Goal: Navigation & Orientation: Find specific page/section

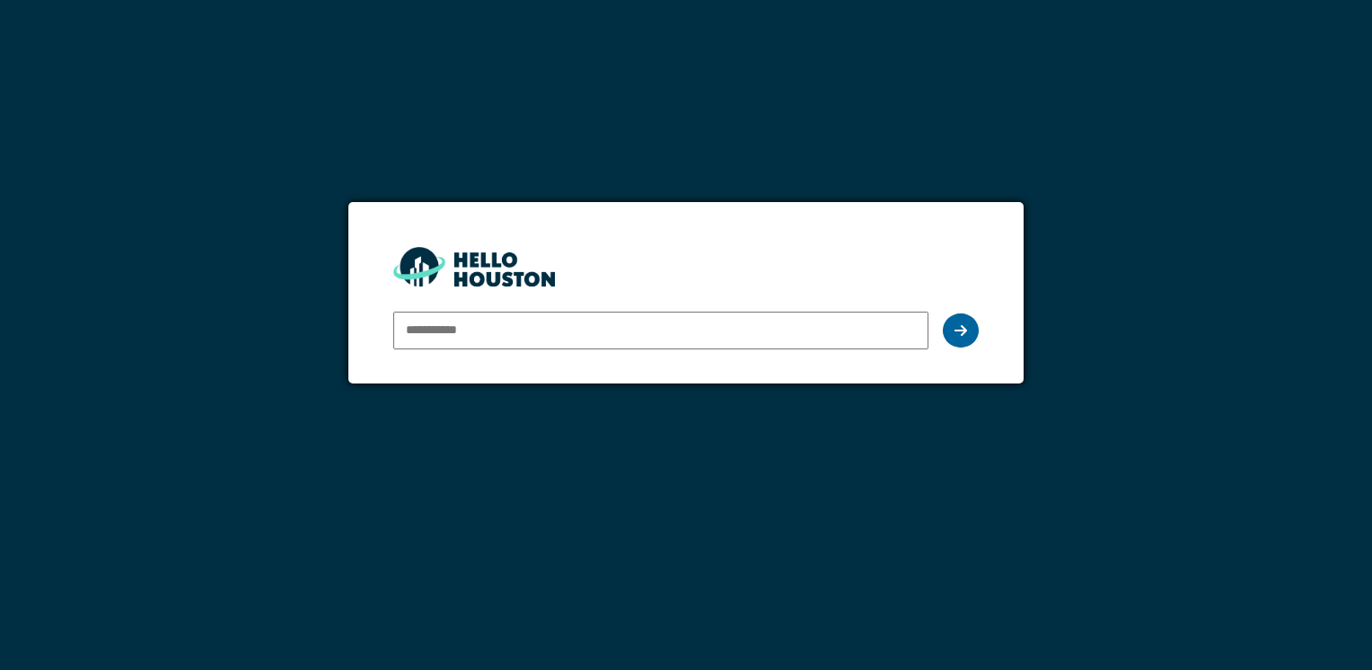
type input "**********"
click at [952, 329] on div at bounding box center [961, 330] width 36 height 34
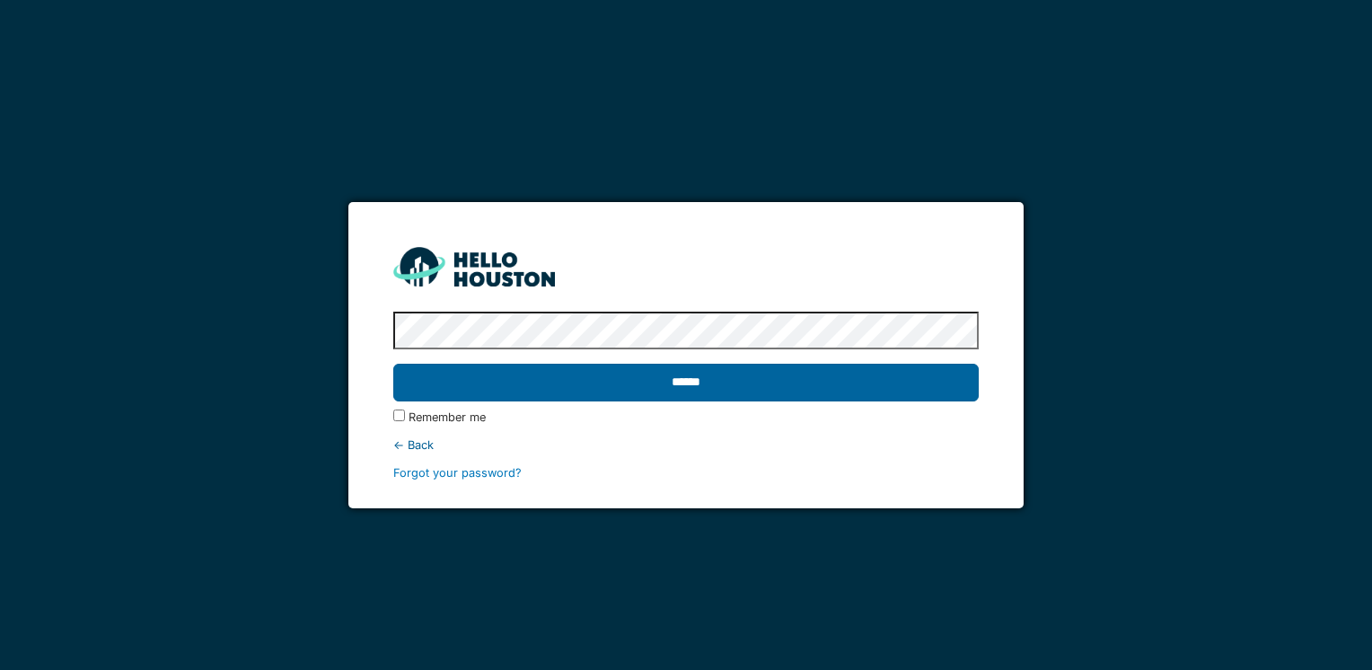
click at [636, 382] on input "******" at bounding box center [685, 383] width 584 height 38
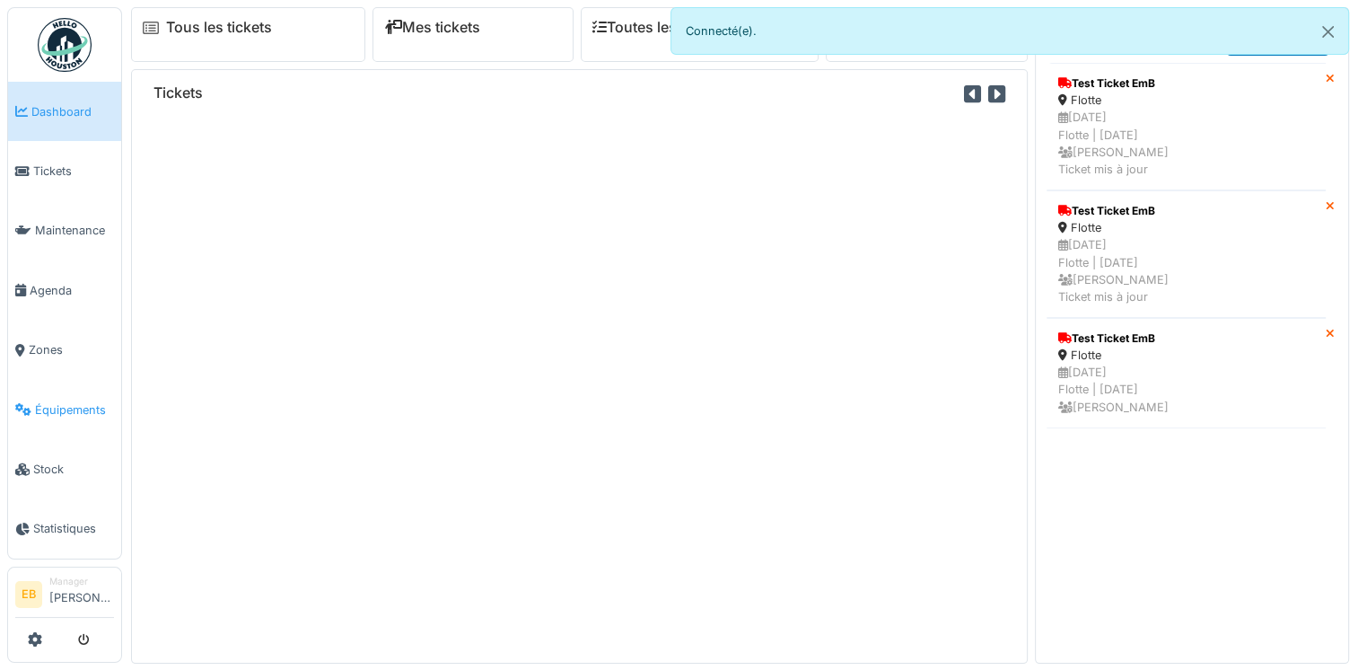
click at [48, 401] on span "Équipements" at bounding box center [74, 409] width 79 height 17
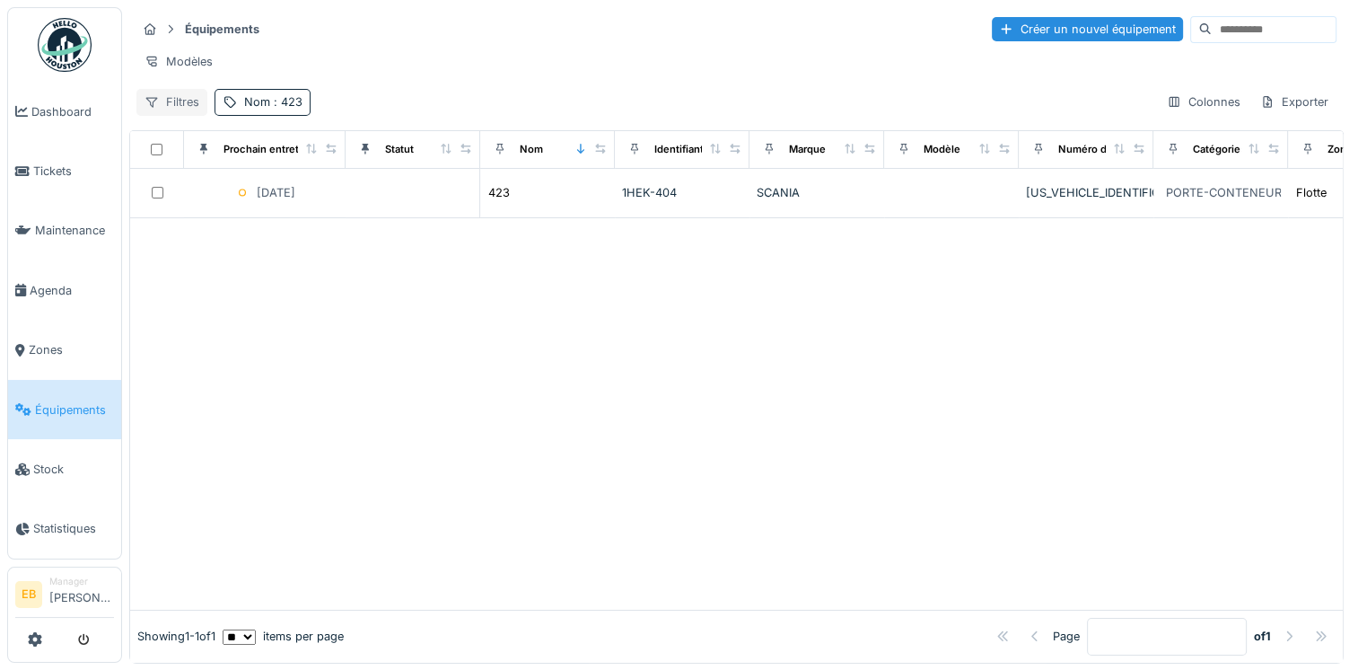
click at [158, 108] on icon at bounding box center [152, 102] width 14 height 12
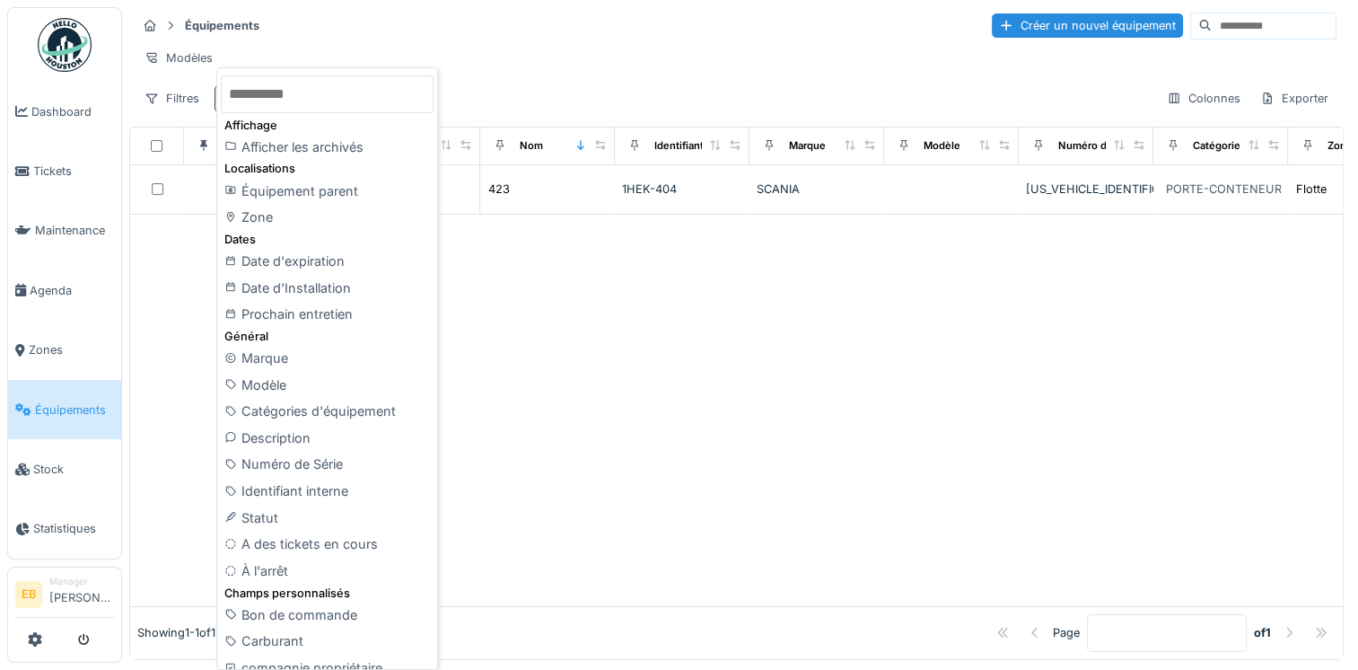
scroll to position [14, 0]
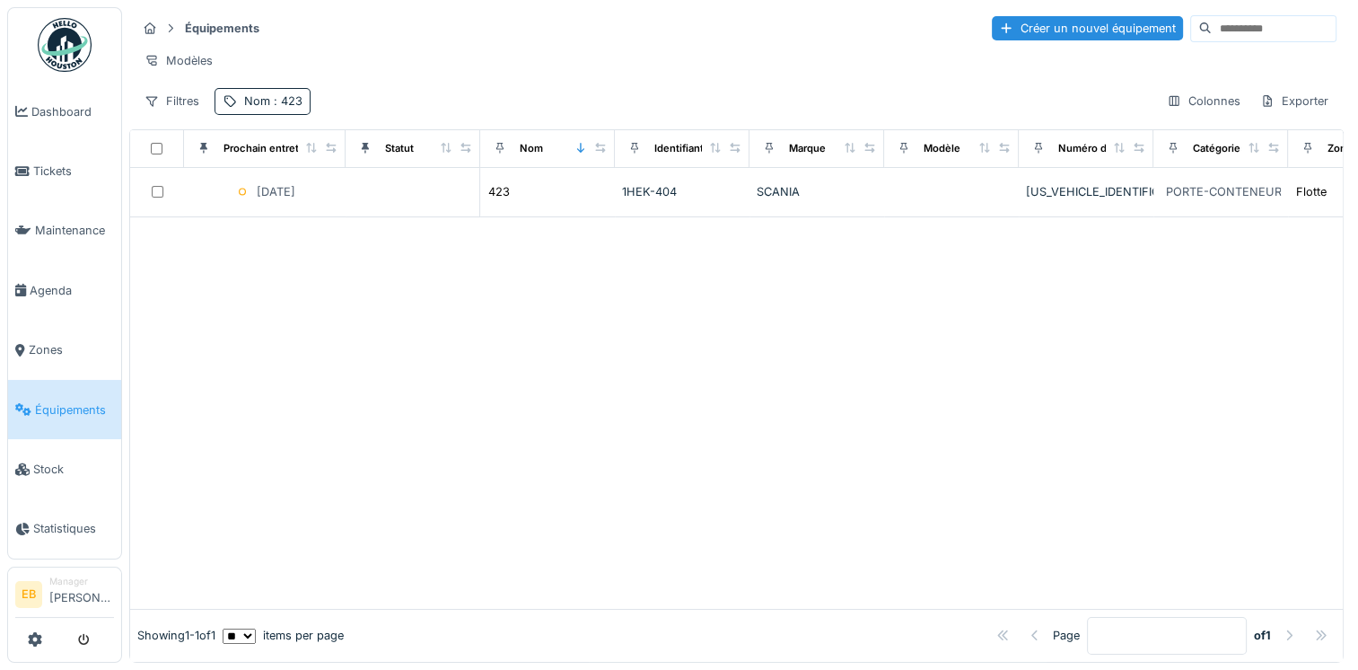
drag, startPoint x: 534, startPoint y: 425, endPoint x: 475, endPoint y: 376, distance: 77.1
click at [531, 425] on div at bounding box center [736, 412] width 1213 height 391
click at [228, 98] on icon at bounding box center [230, 101] width 14 height 12
click at [374, 148] on div "Supprimer" at bounding box center [355, 160] width 92 height 24
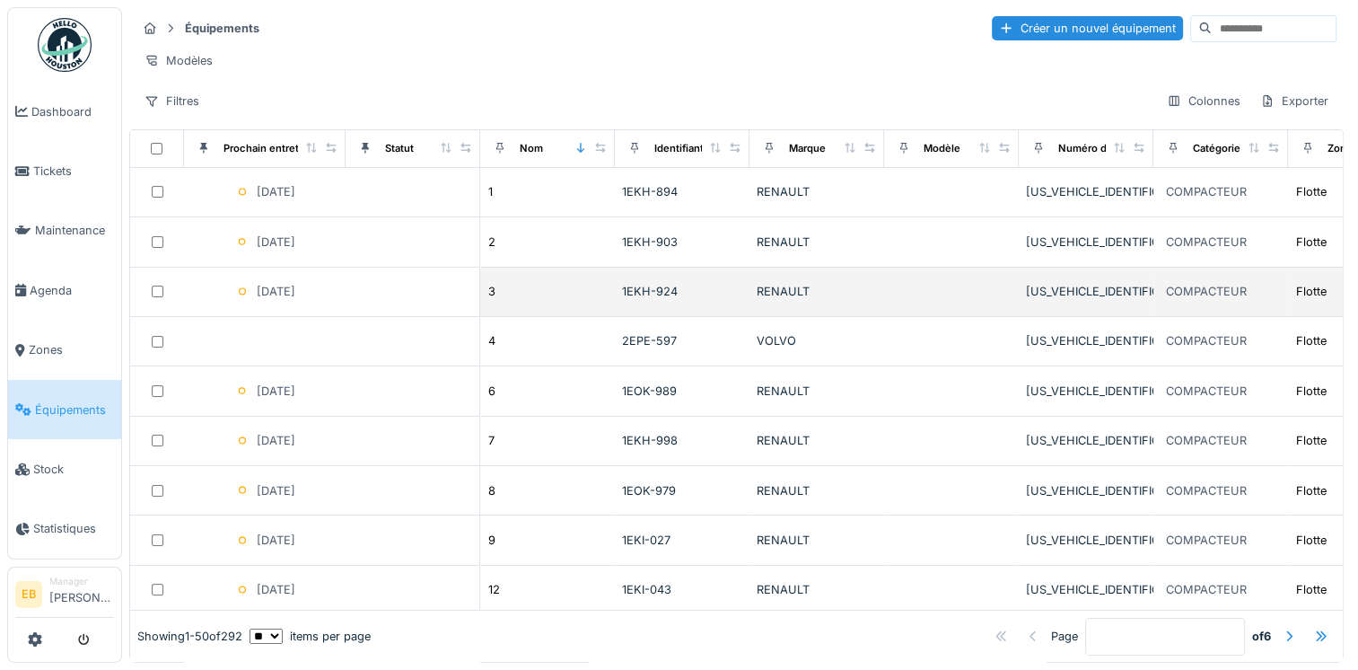
scroll to position [0, 0]
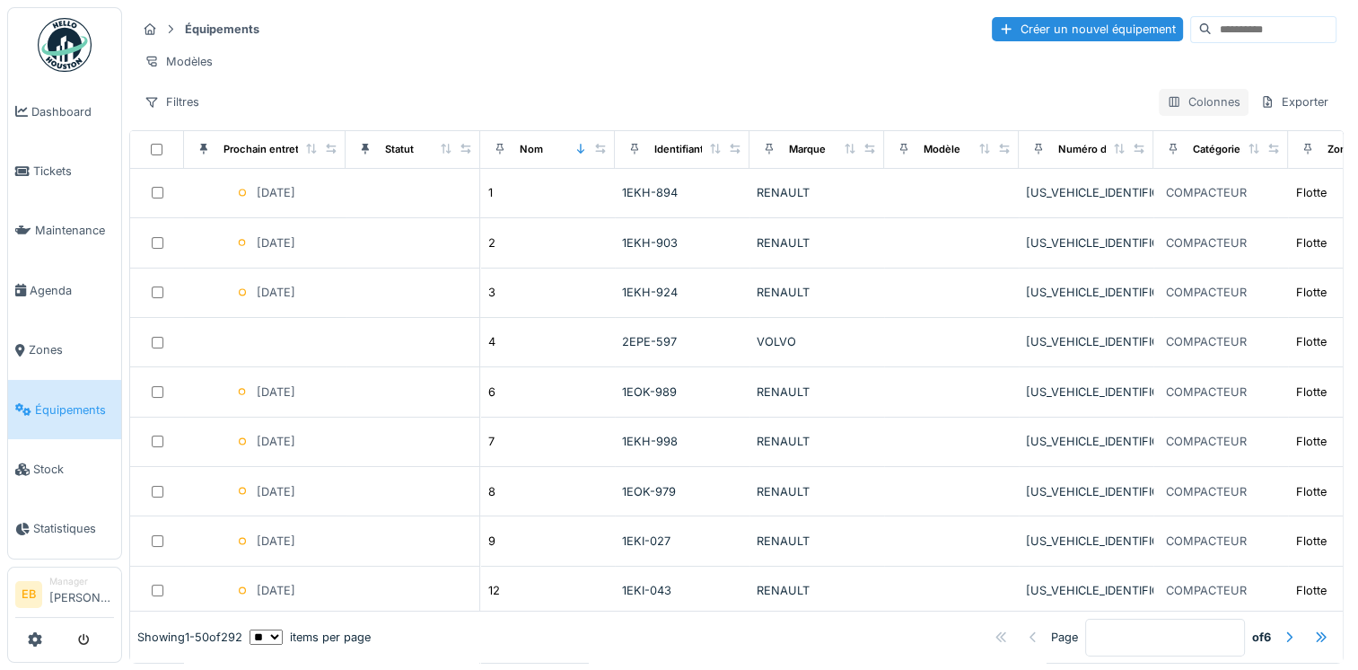
click at [1169, 113] on div "Colonnes" at bounding box center [1204, 102] width 90 height 26
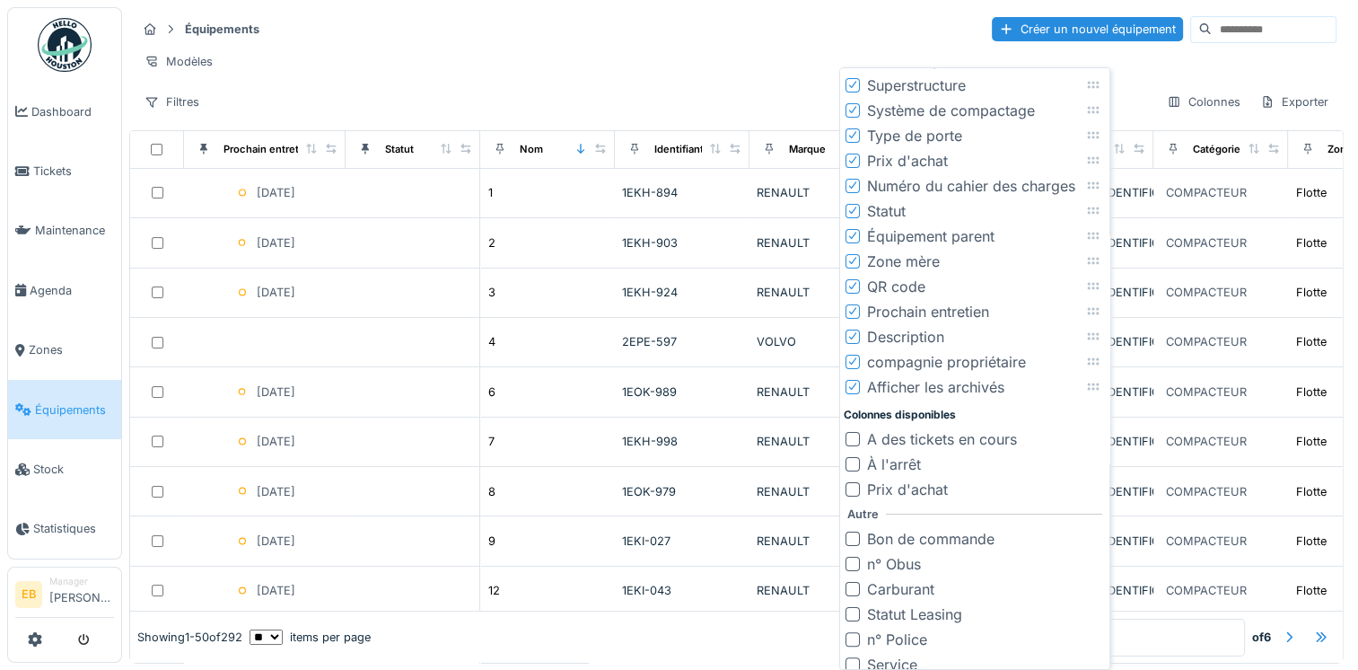
scroll to position [325, 0]
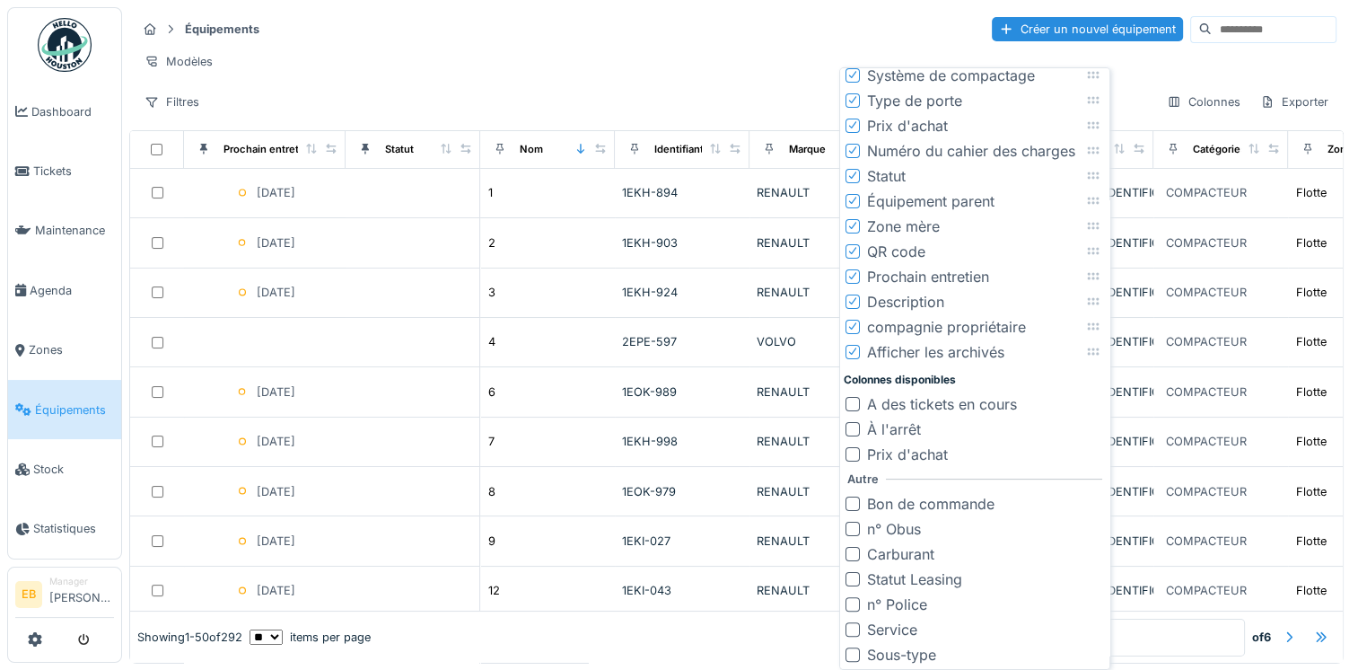
click at [858, 425] on div at bounding box center [853, 429] width 14 height 14
click at [855, 451] on div at bounding box center [853, 454] width 14 height 14
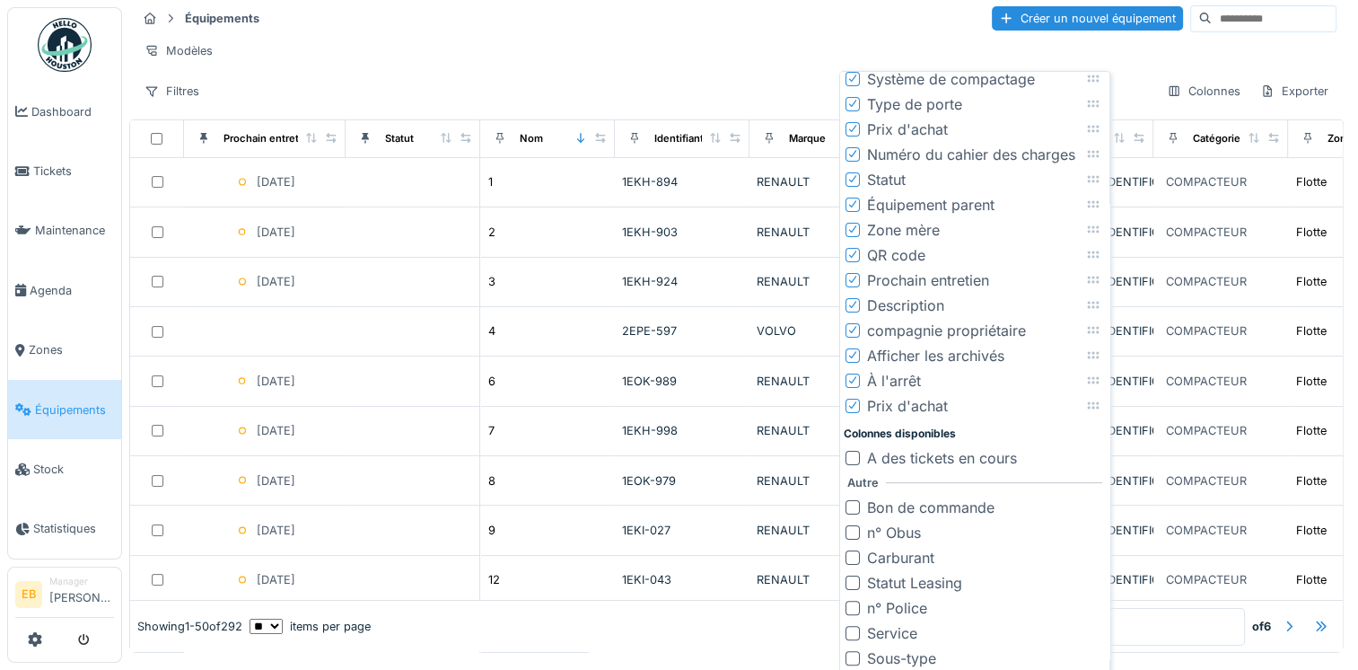
scroll to position [14, 0]
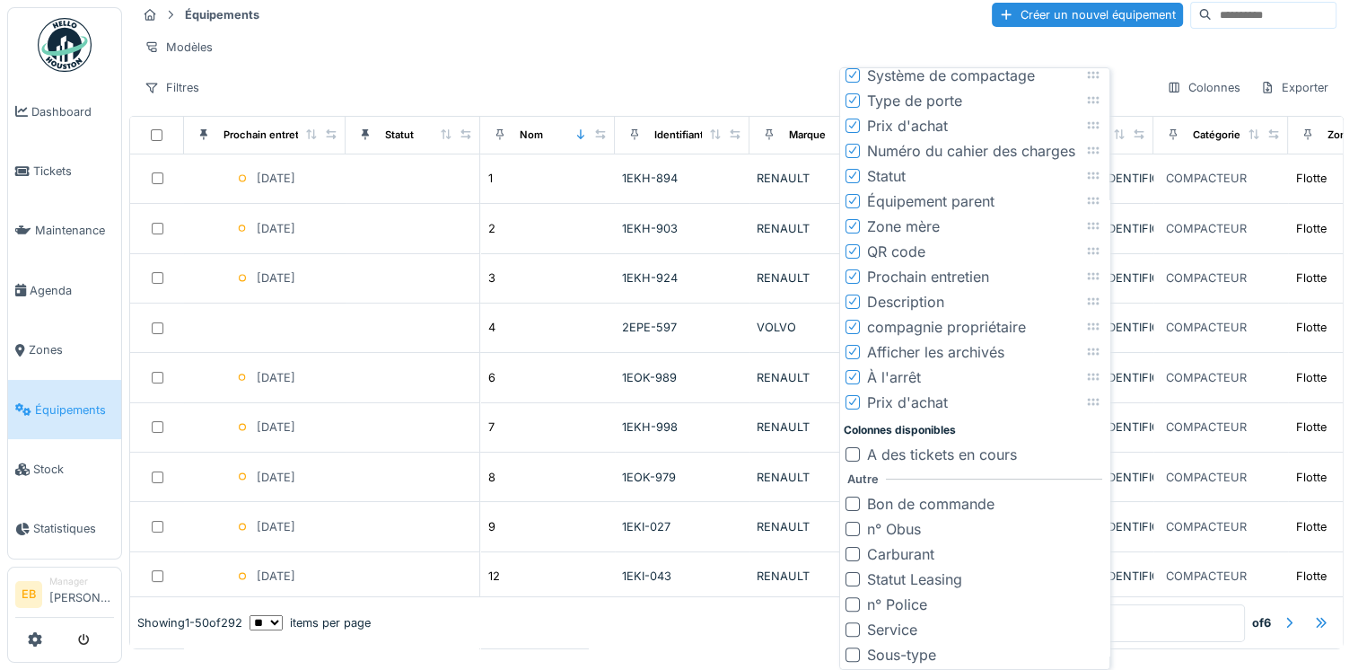
click at [856, 551] on div at bounding box center [853, 554] width 14 height 14
click at [855, 629] on div at bounding box center [853, 629] width 14 height 14
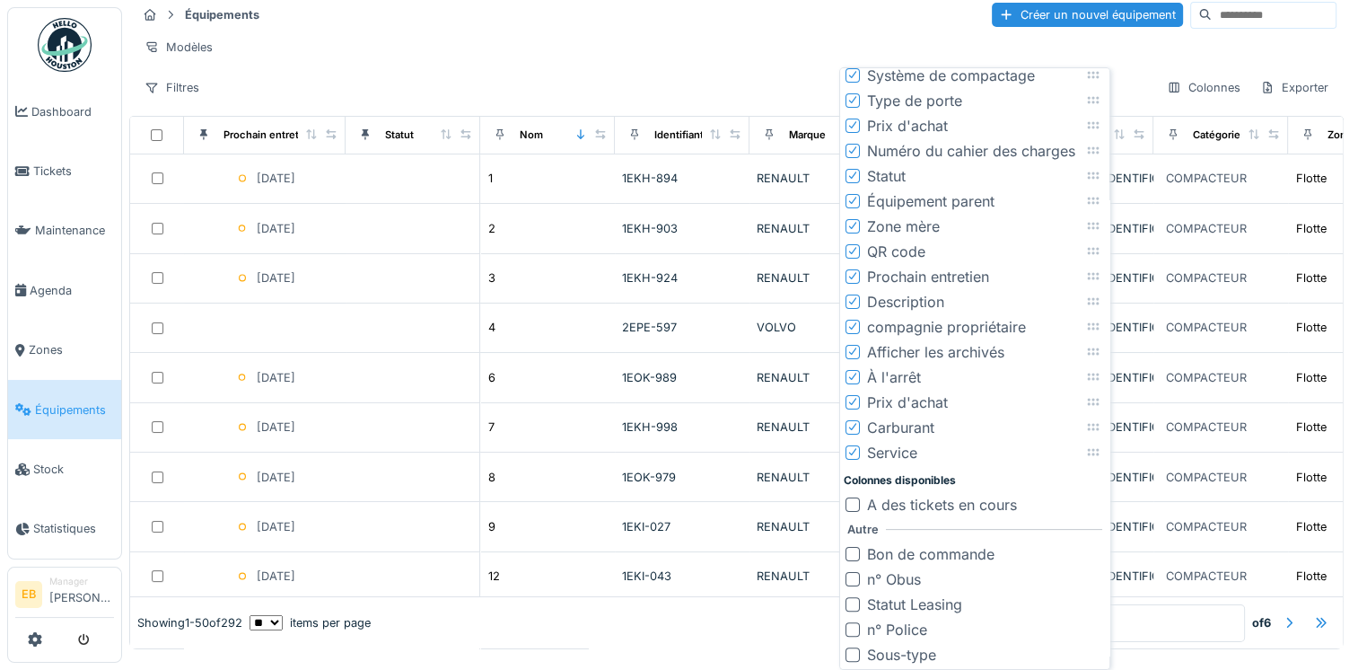
click at [851, 656] on div at bounding box center [853, 654] width 14 height 14
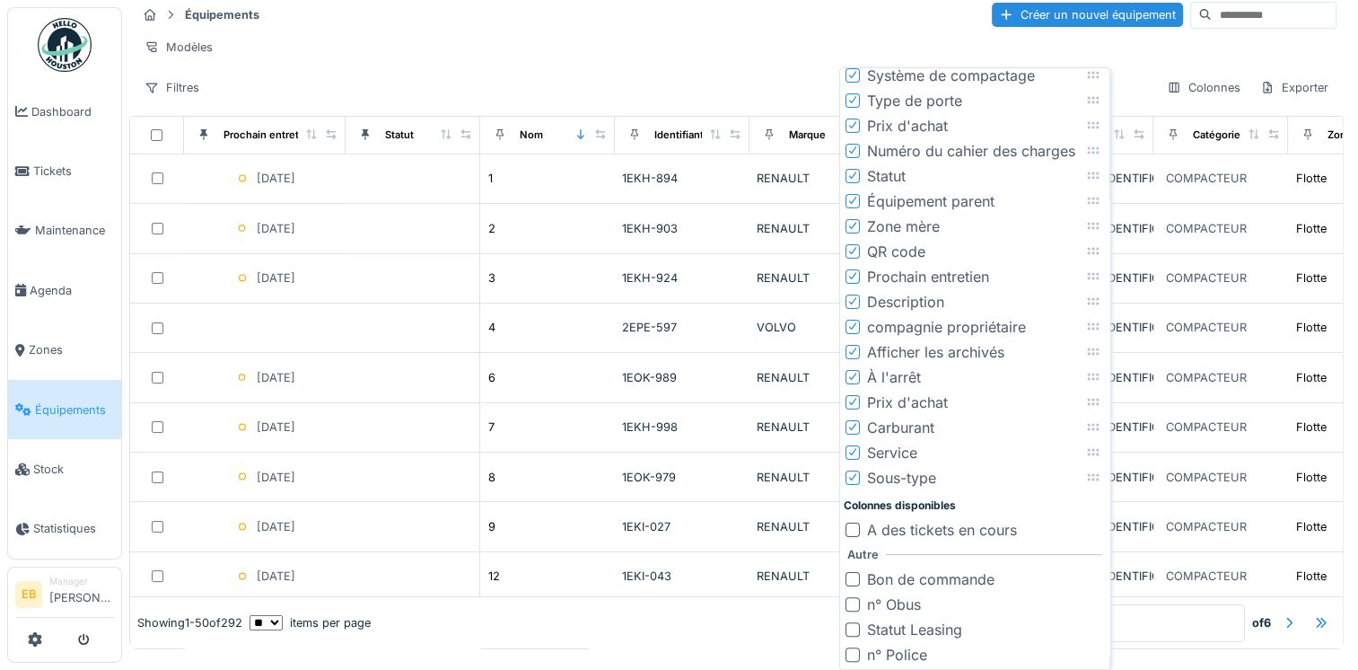
click at [855, 630] on div at bounding box center [853, 629] width 14 height 14
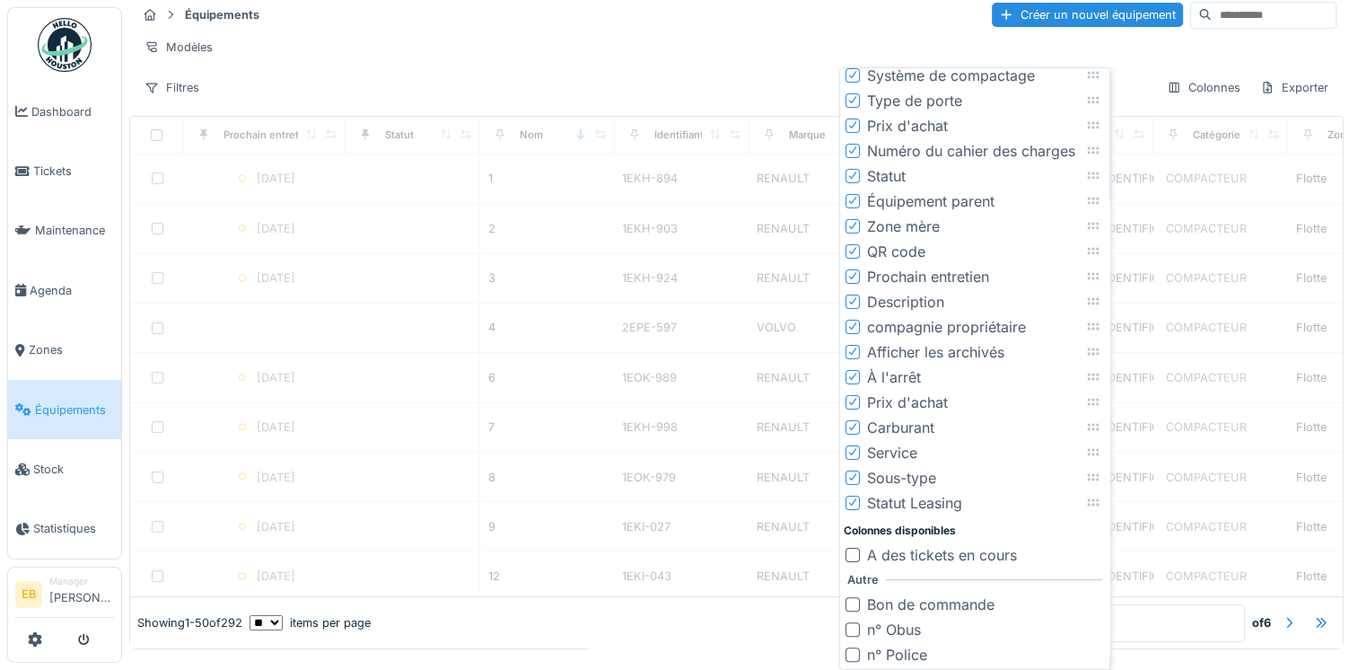
click at [855, 630] on div at bounding box center [853, 629] width 14 height 14
click at [851, 581] on div at bounding box center [853, 580] width 14 height 14
click at [853, 627] on div at bounding box center [853, 629] width 14 height 14
click at [851, 656] on div at bounding box center [853, 654] width 14 height 14
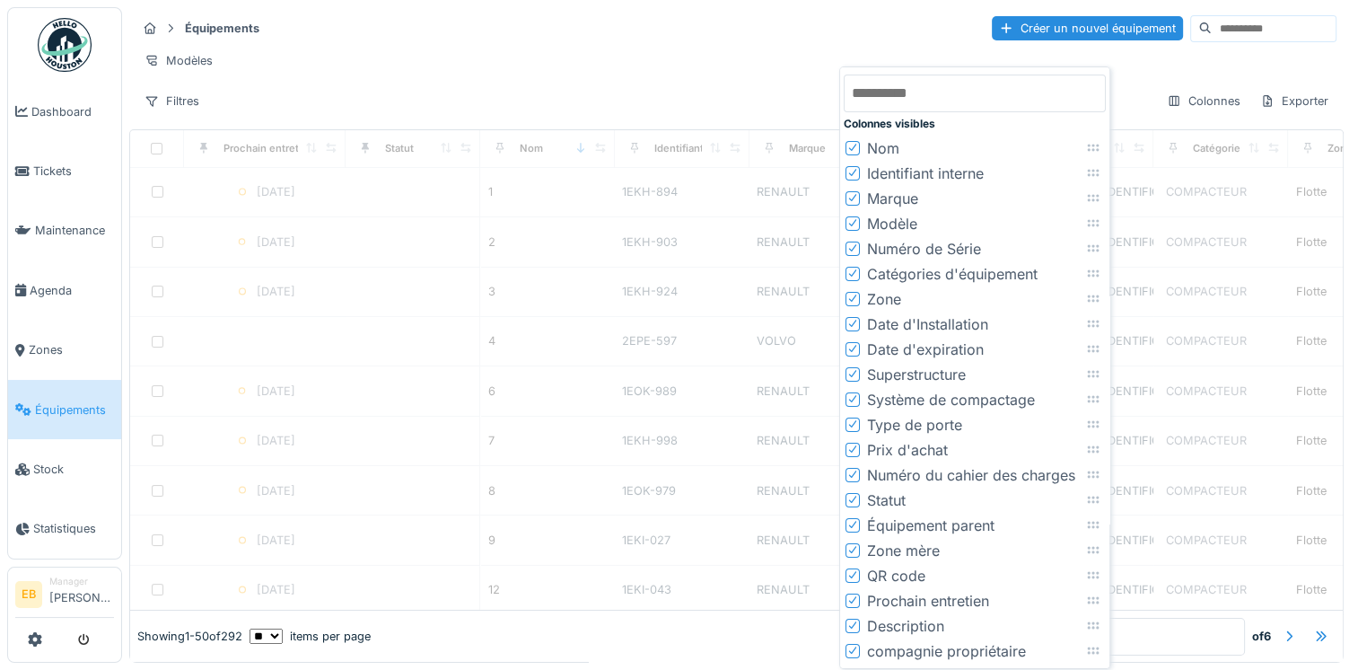
scroll to position [0, 0]
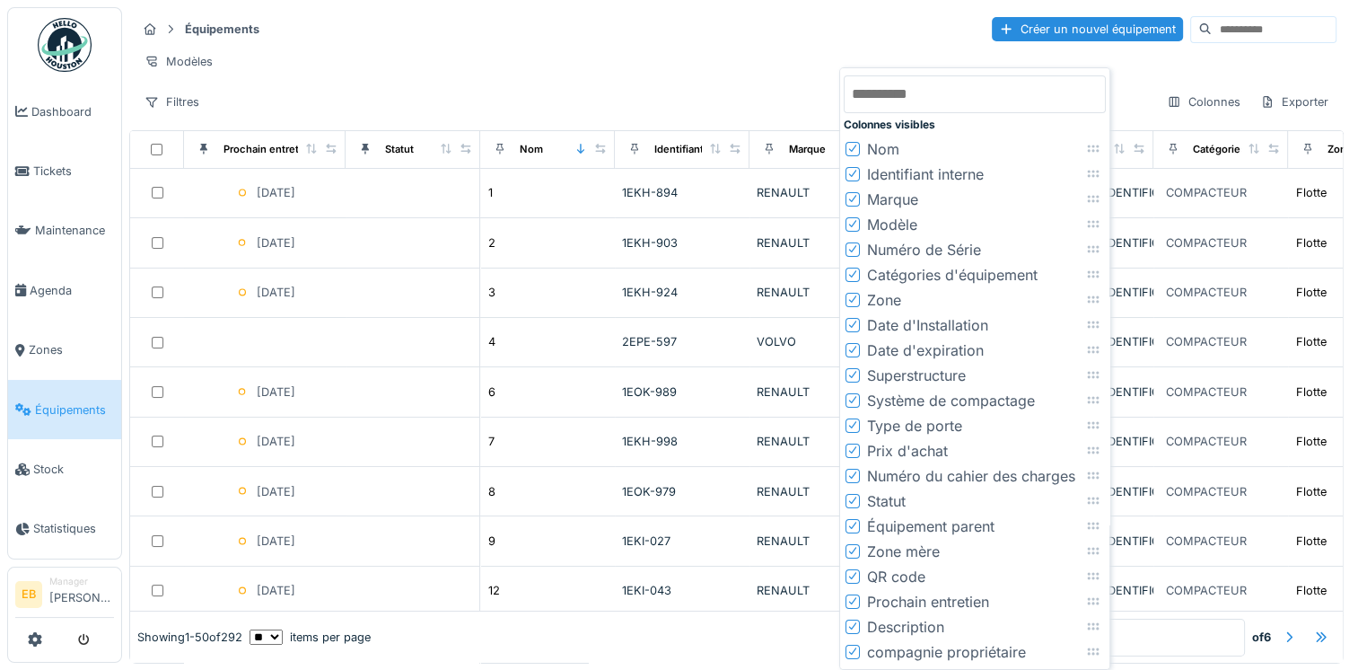
click at [858, 31] on div "Équipements Créer un nouvel équipement" at bounding box center [736, 29] width 1200 height 30
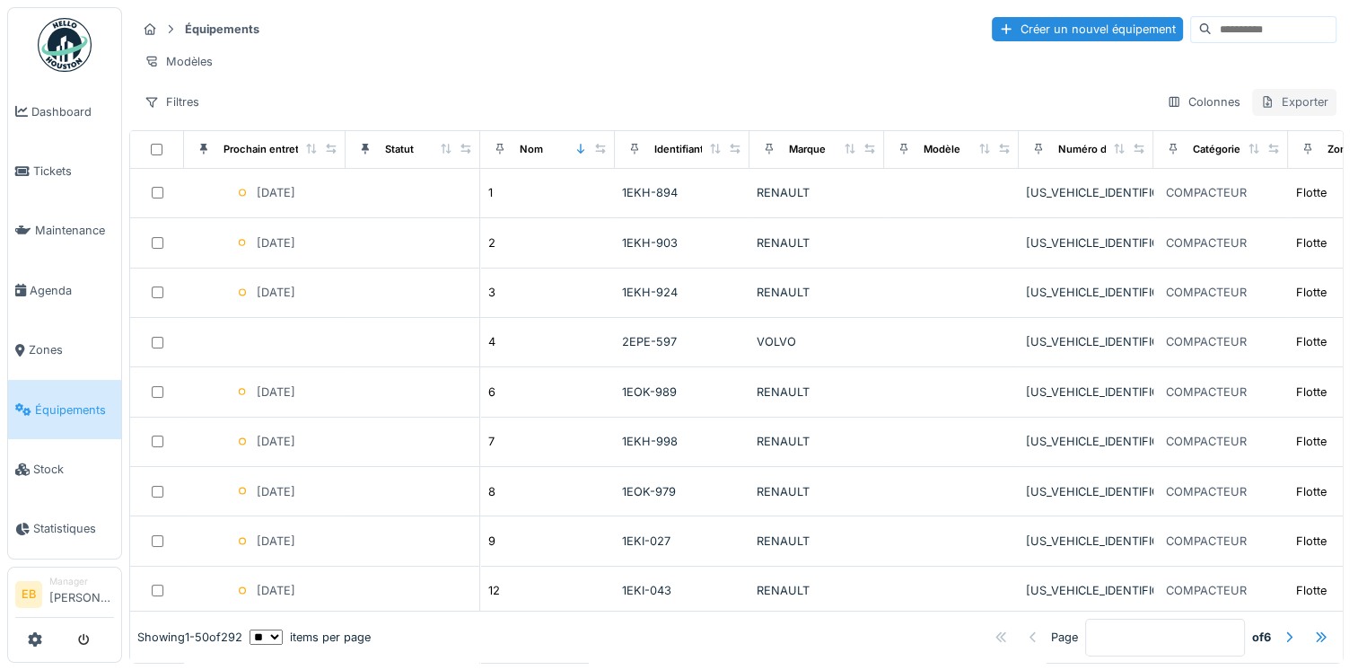
click at [1263, 115] on div "Exporter" at bounding box center [1294, 102] width 84 height 26
click at [1195, 178] on div "Export Excel" at bounding box center [1214, 181] width 153 height 27
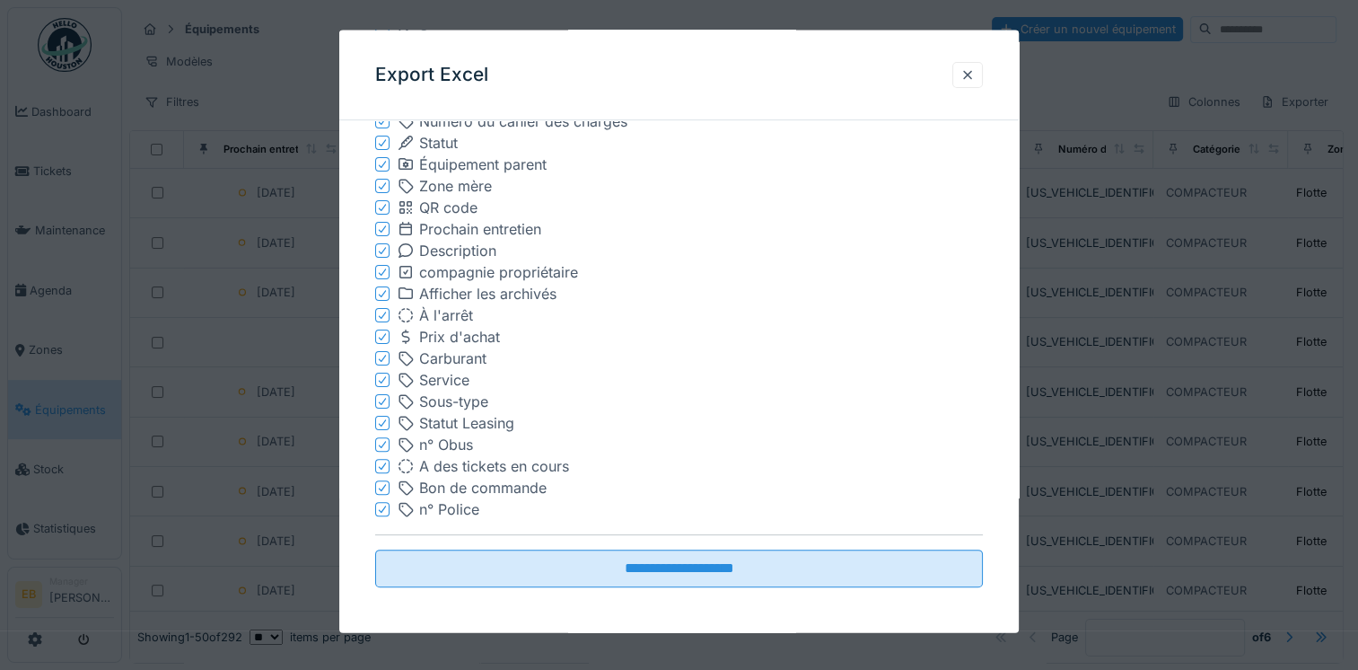
scroll to position [448, 0]
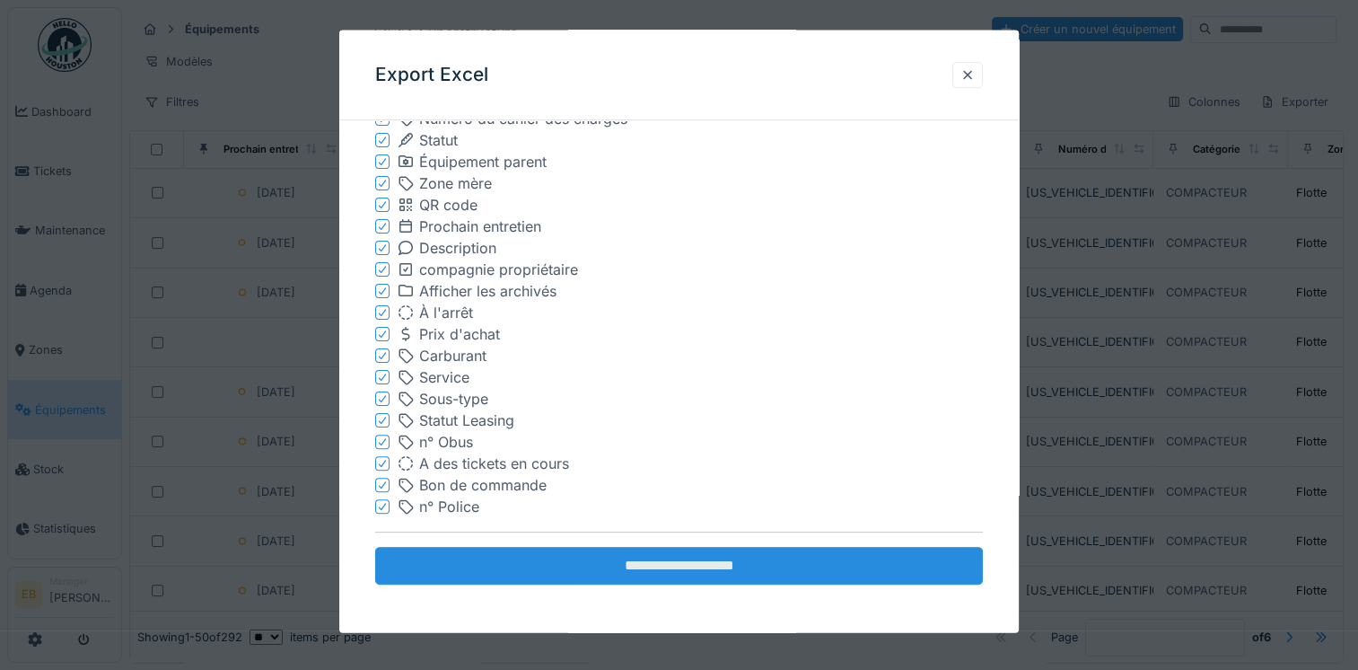
click at [708, 565] on input "**********" at bounding box center [679, 566] width 608 height 38
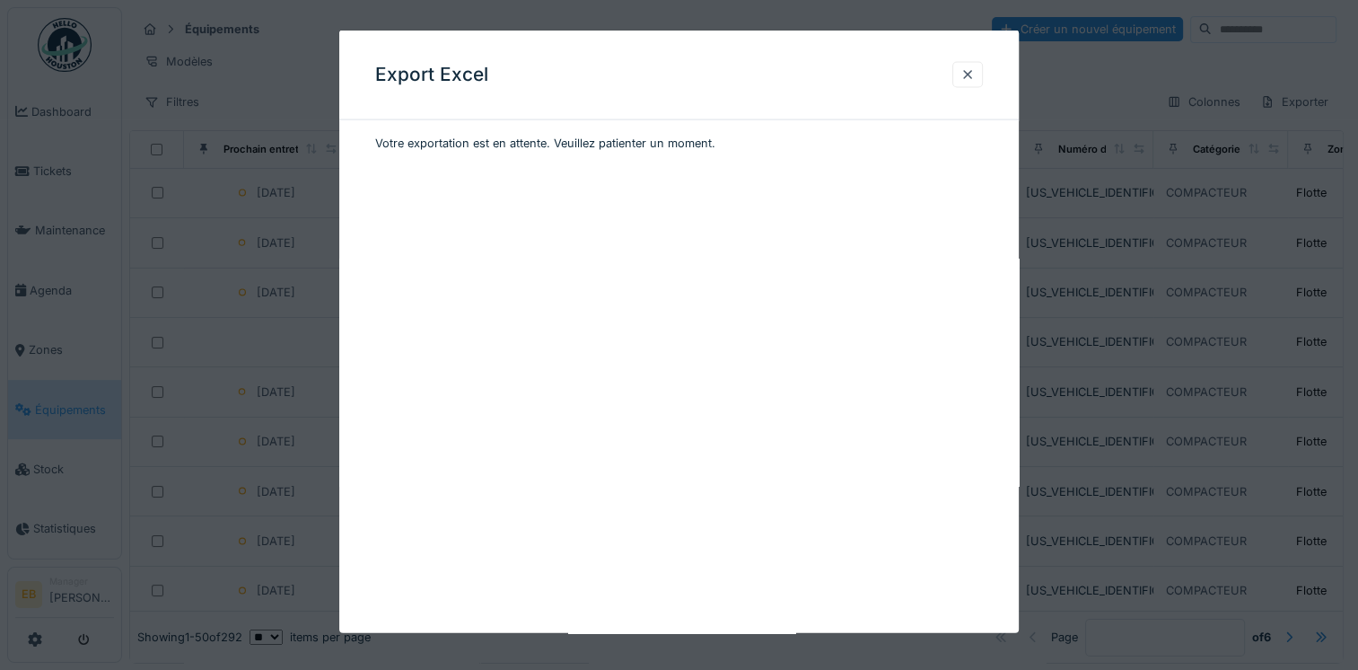
scroll to position [0, 0]
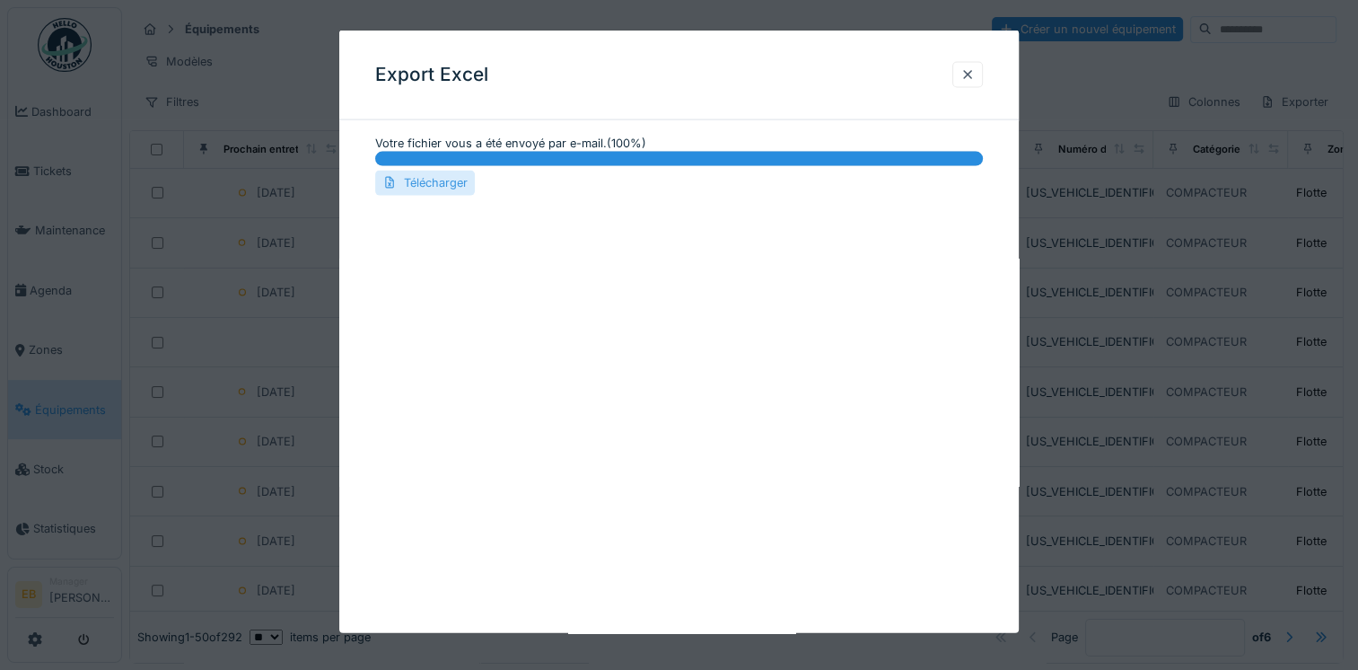
click at [437, 185] on div "Télécharger" at bounding box center [425, 183] width 100 height 24
click at [1145, 207] on div at bounding box center [679, 335] width 1358 height 670
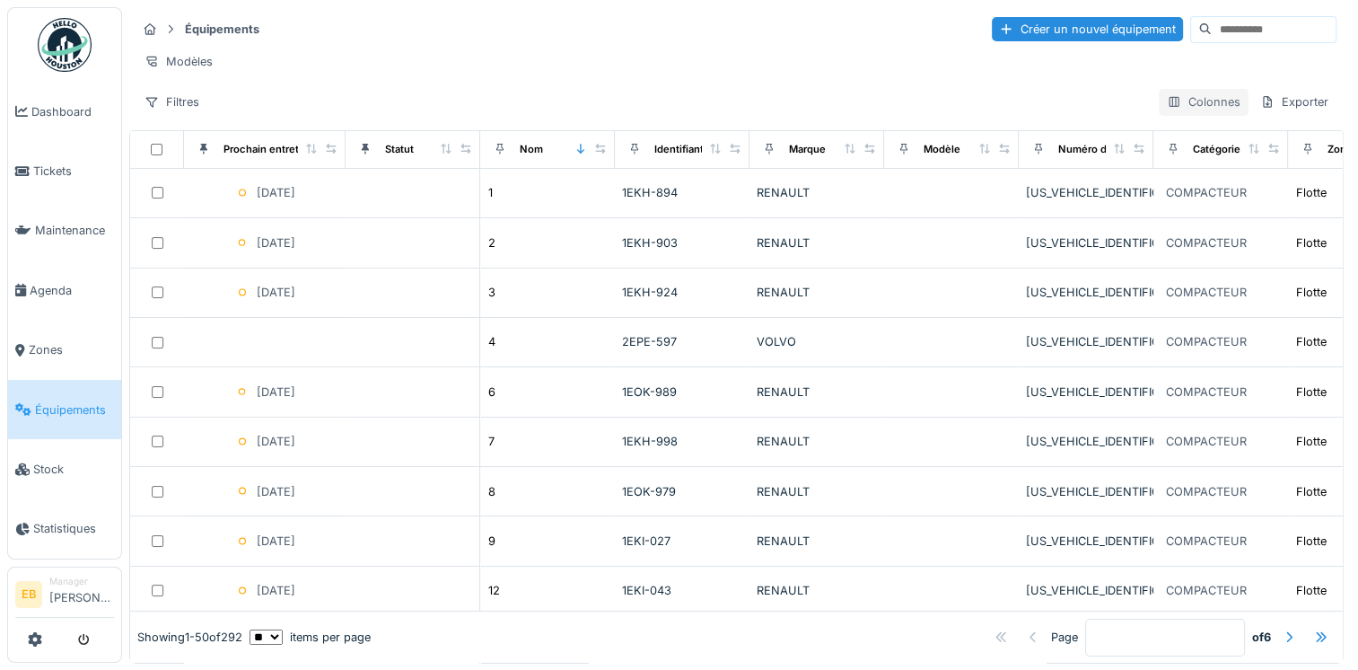
click at [1187, 115] on div "Colonnes" at bounding box center [1204, 102] width 90 height 26
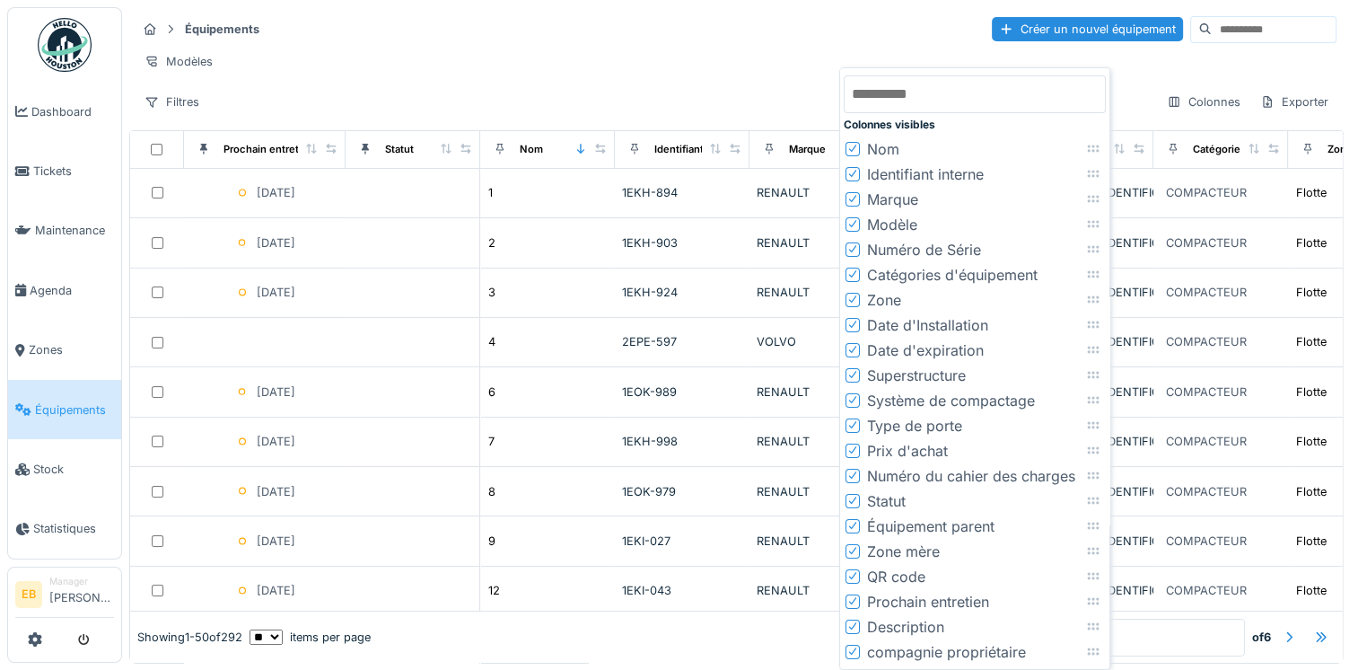
click at [537, 36] on div "Équipements Créer un nouvel équipement" at bounding box center [736, 29] width 1200 height 30
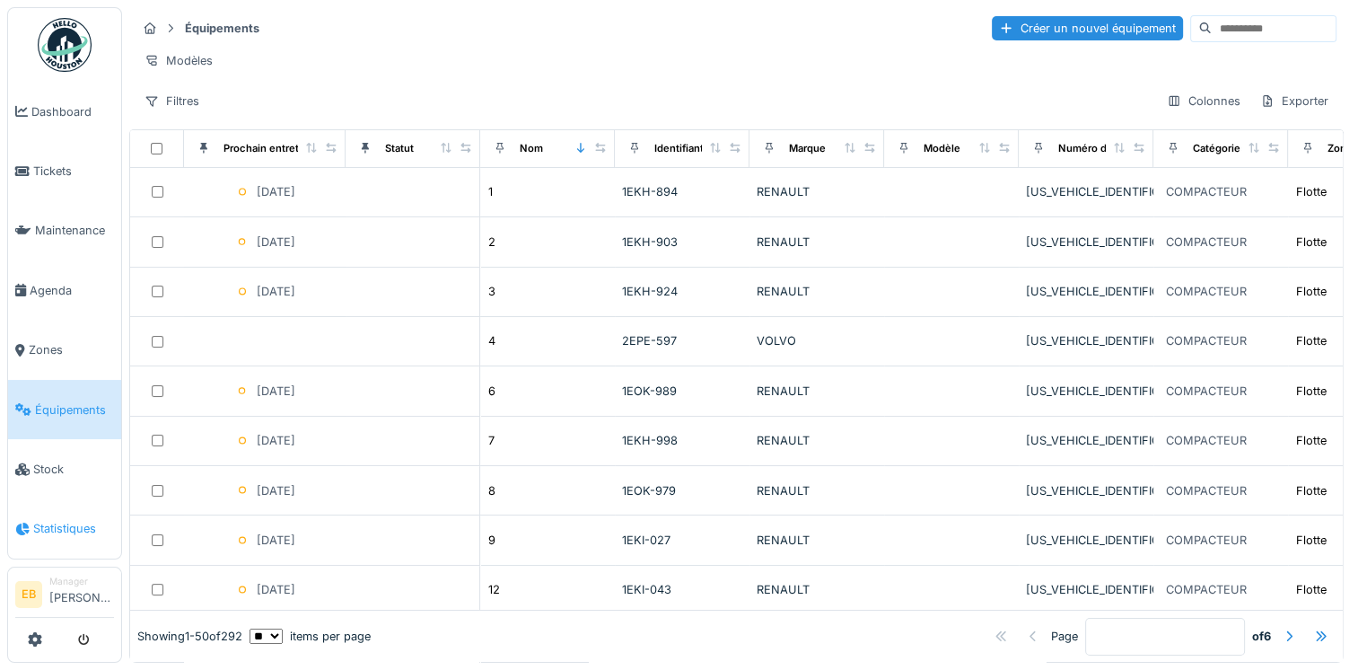
scroll to position [14, 0]
click at [56, 520] on span "Statistiques" at bounding box center [73, 528] width 81 height 17
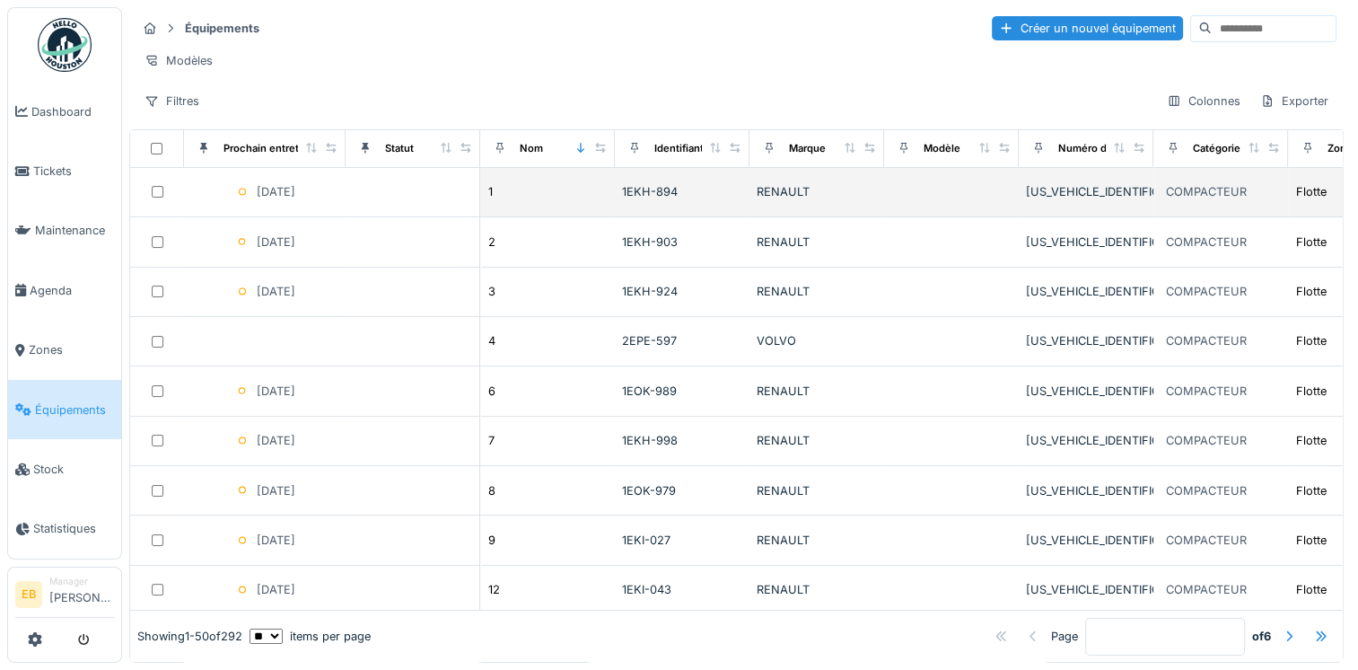
click at [777, 192] on div "RENAULT" at bounding box center [817, 191] width 120 height 17
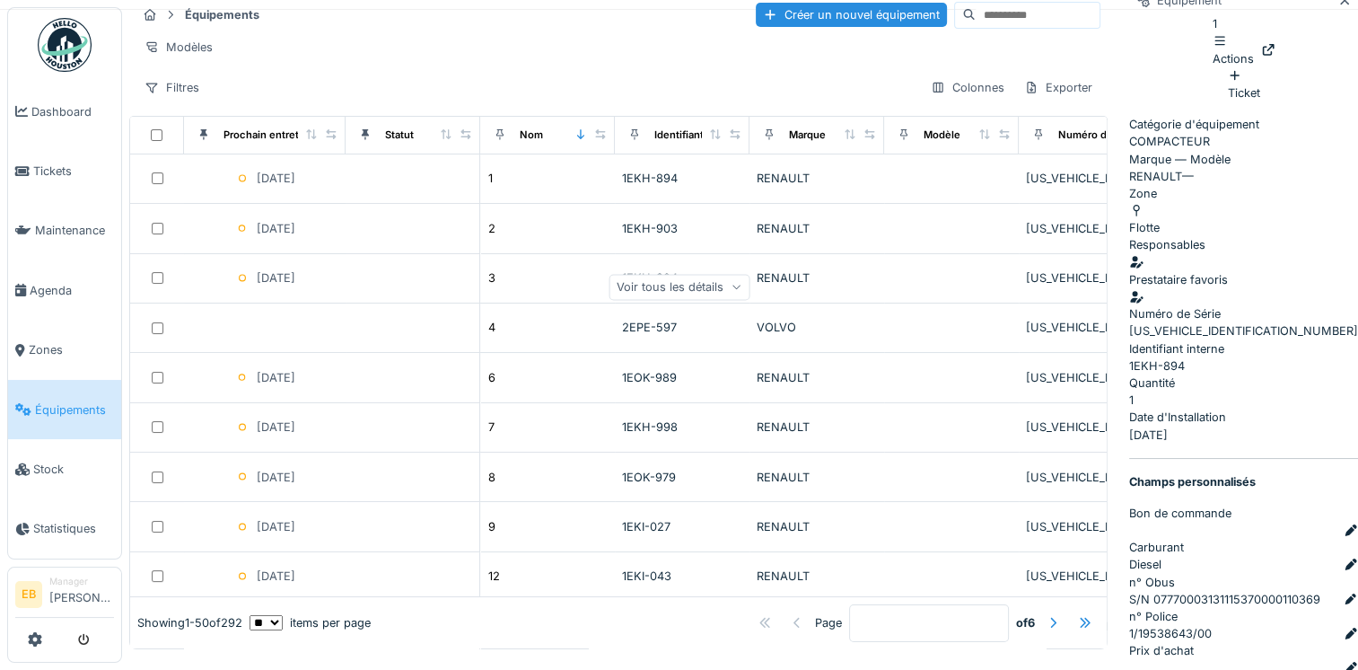
click at [750, 300] on div "Voir tous les détails" at bounding box center [679, 287] width 141 height 26
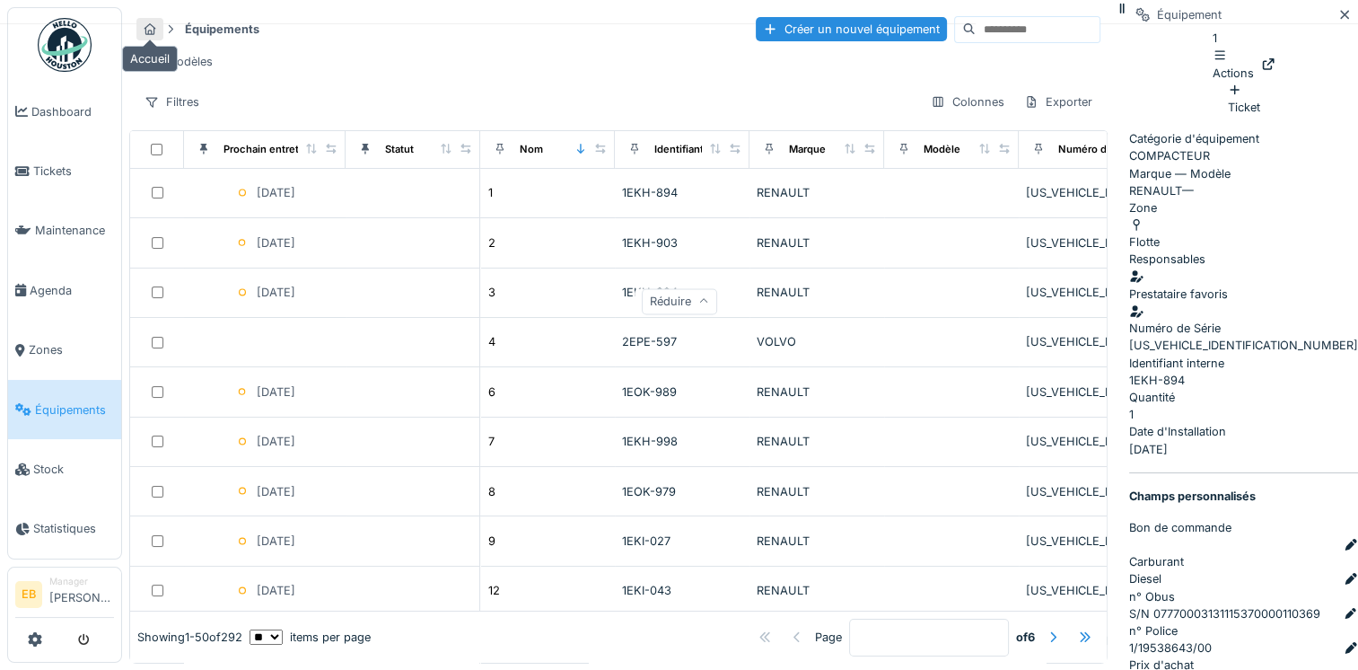
click at [151, 26] on icon at bounding box center [151, 29] width 12 height 12
drag, startPoint x: 145, startPoint y: 70, endPoint x: 162, endPoint y: 102, distance: 37.0
click at [156, 95] on div "Équipements Créer un nouvel équipement Modèles Filtres Colonnes Exporter" at bounding box center [618, 65] width 978 height 116
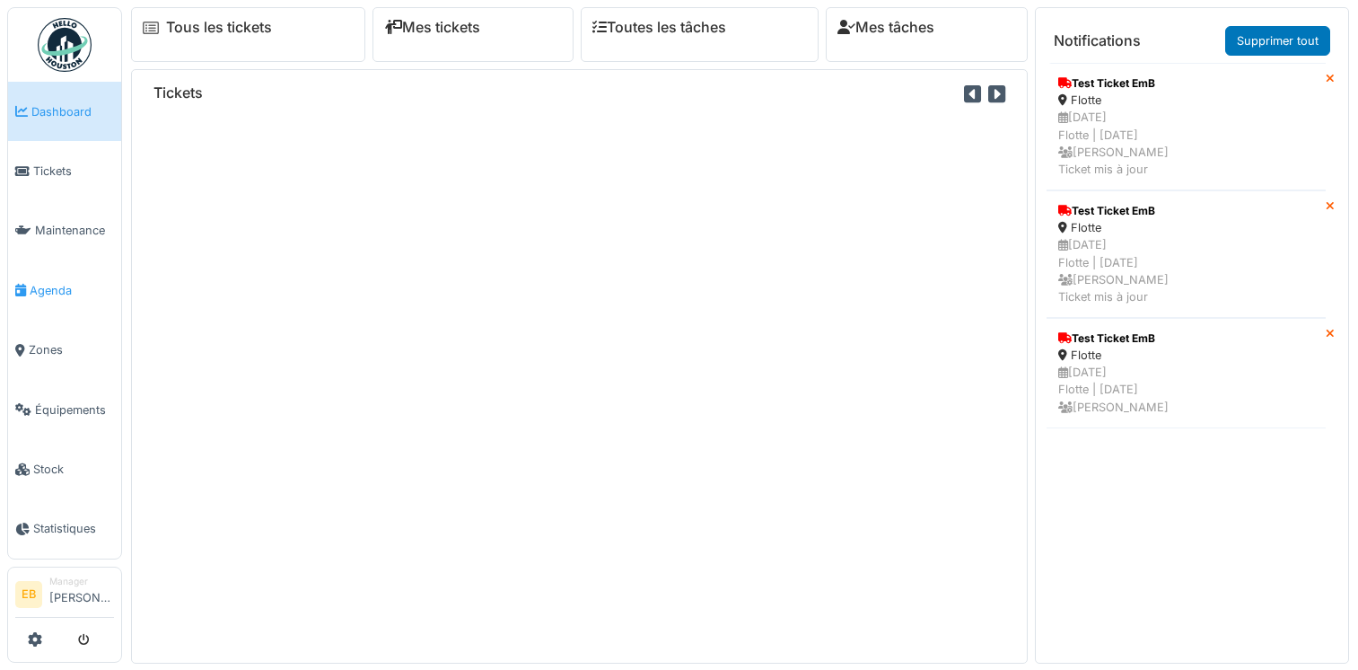
scroll to position [18, 0]
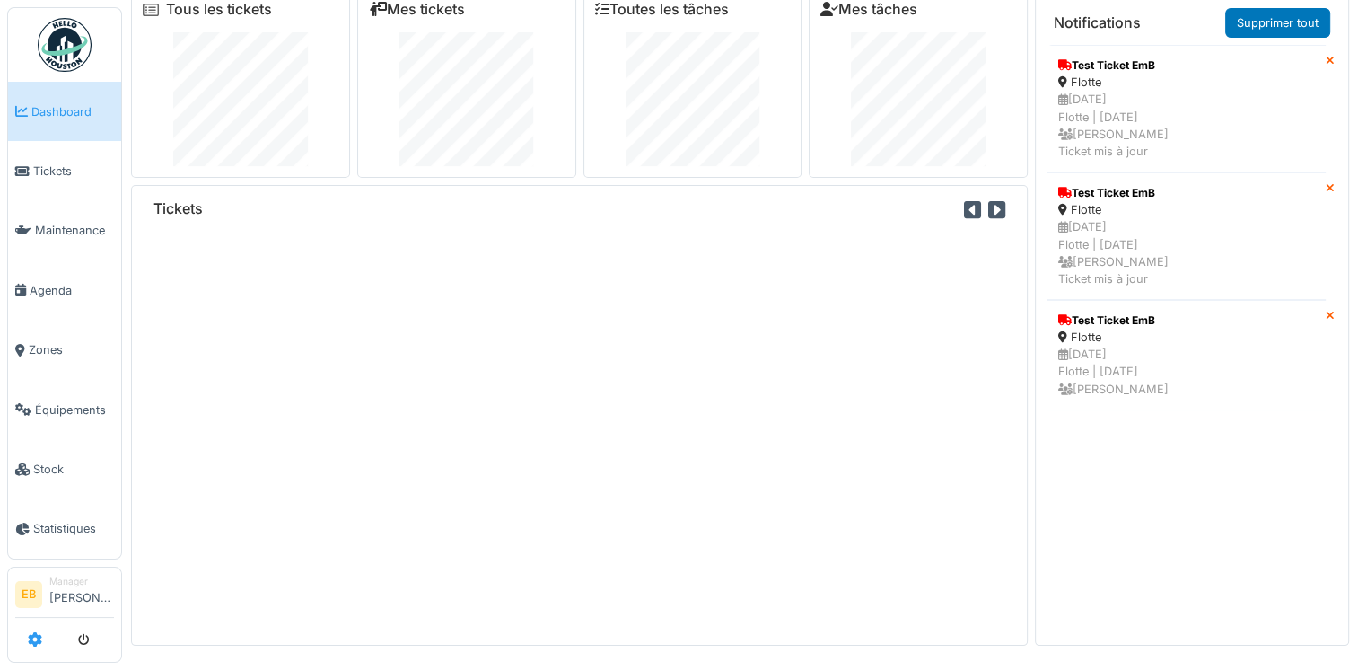
click at [34, 639] on icon at bounding box center [35, 639] width 14 height 14
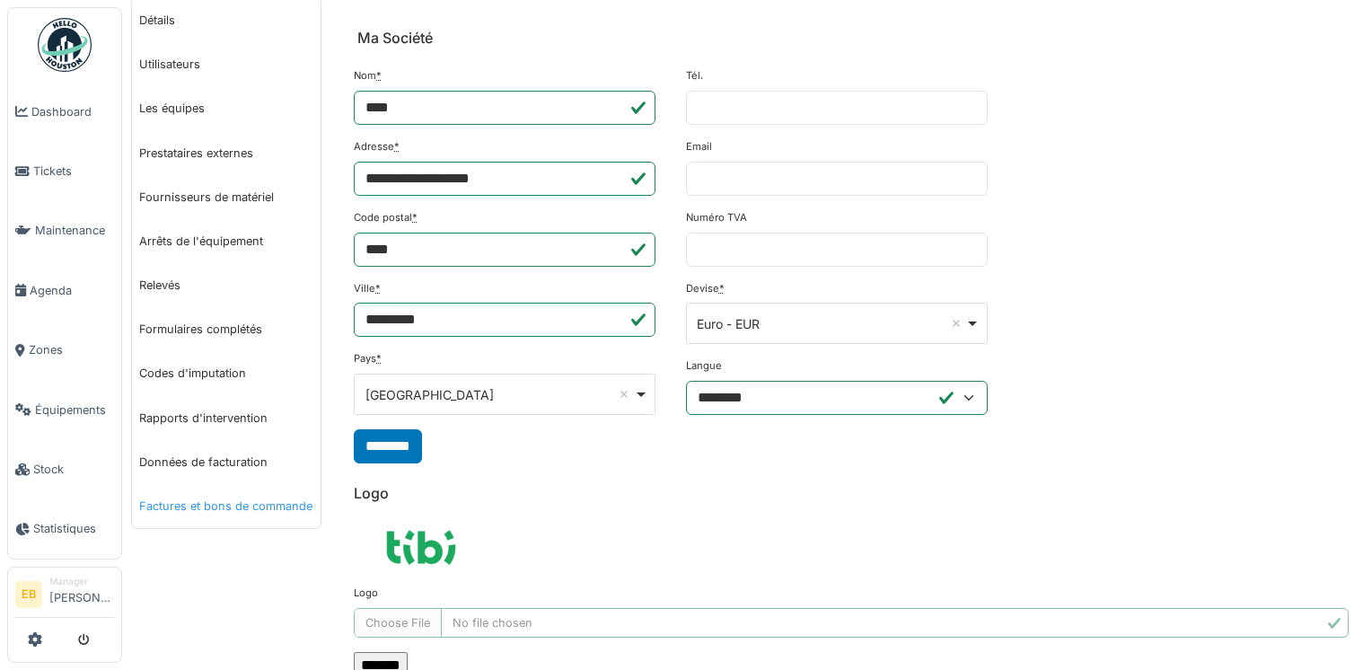
scroll to position [89, 0]
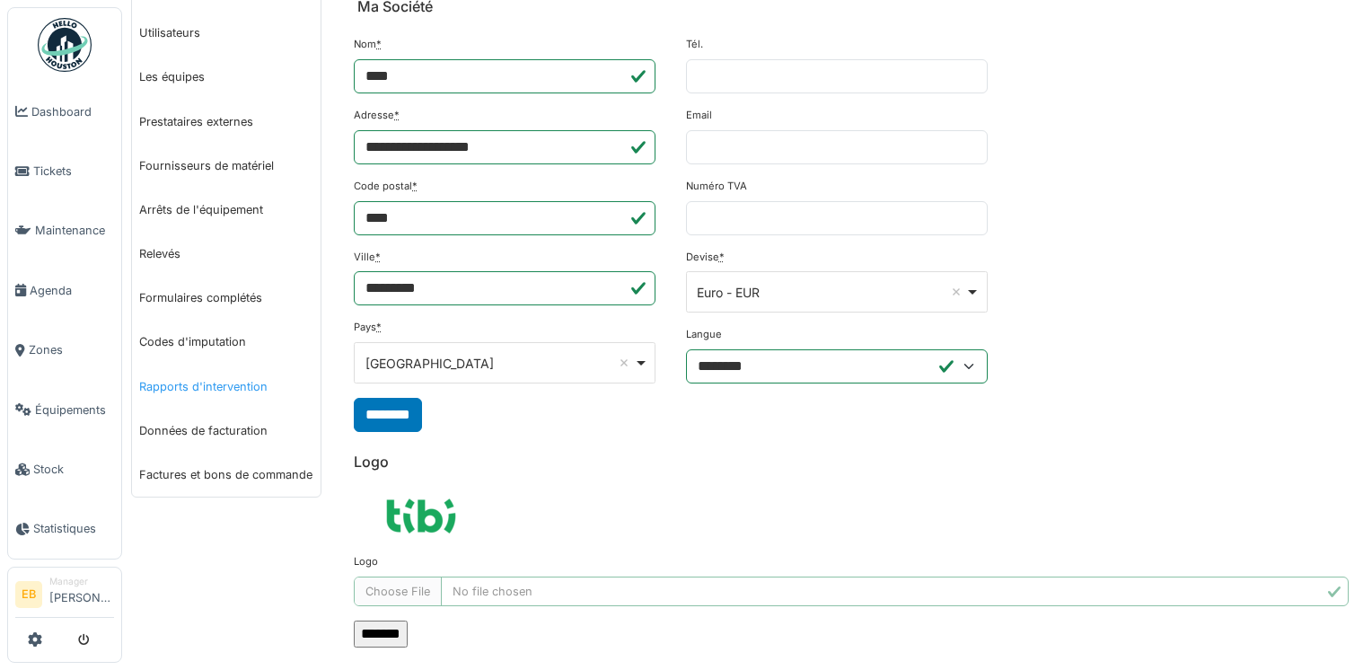
click at [212, 385] on link "Rapports d'intervention" at bounding box center [226, 386] width 189 height 44
select select "***"
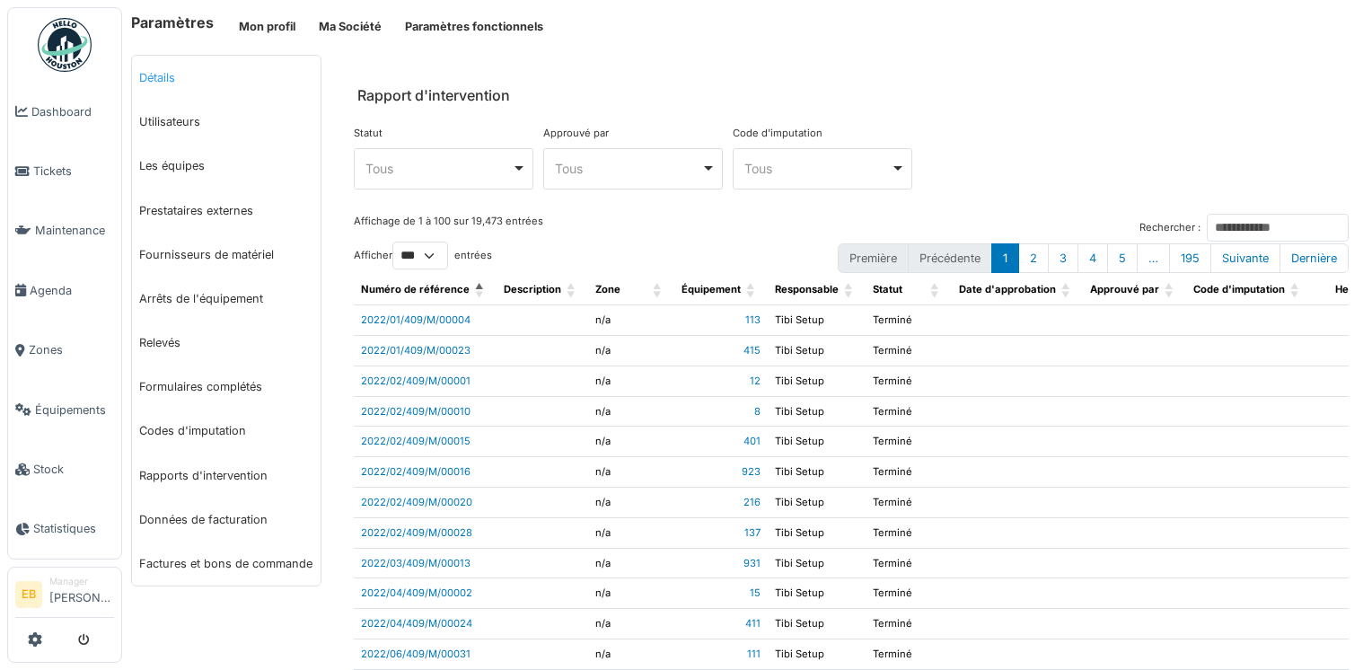
click at [159, 74] on link "Détails" at bounding box center [226, 78] width 189 height 44
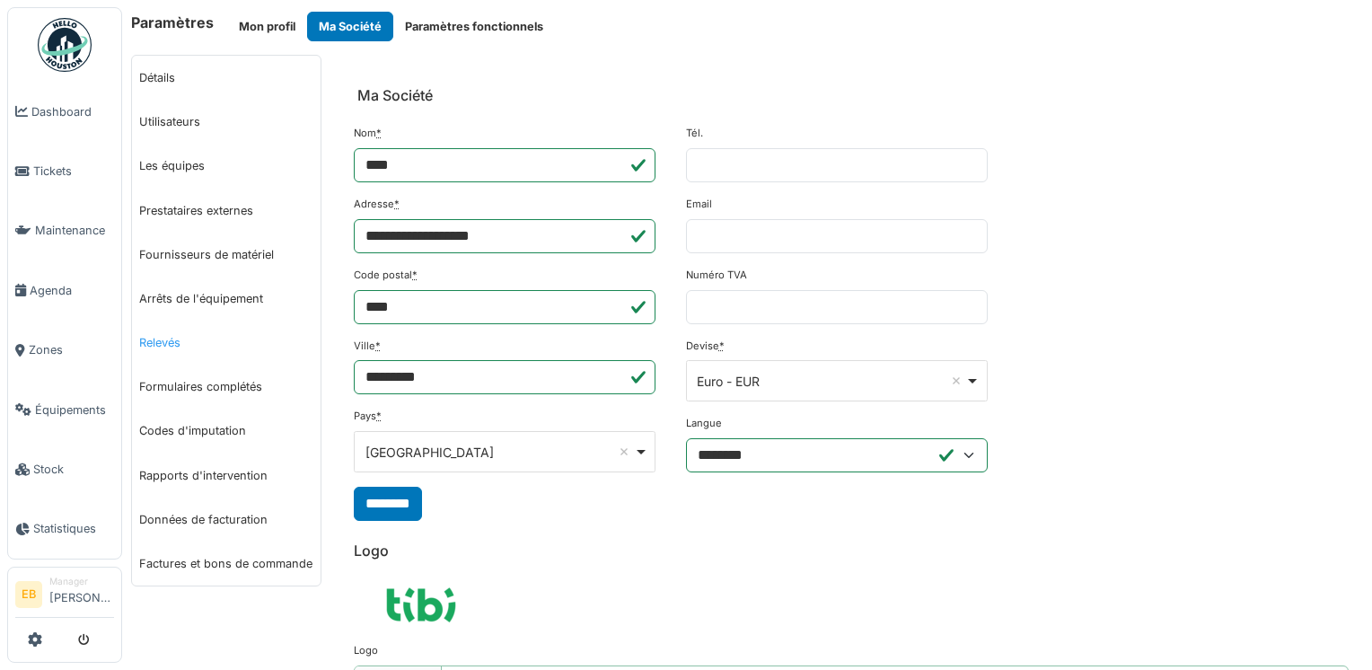
click at [166, 348] on link "Relevés" at bounding box center [226, 342] width 189 height 44
select select "***"
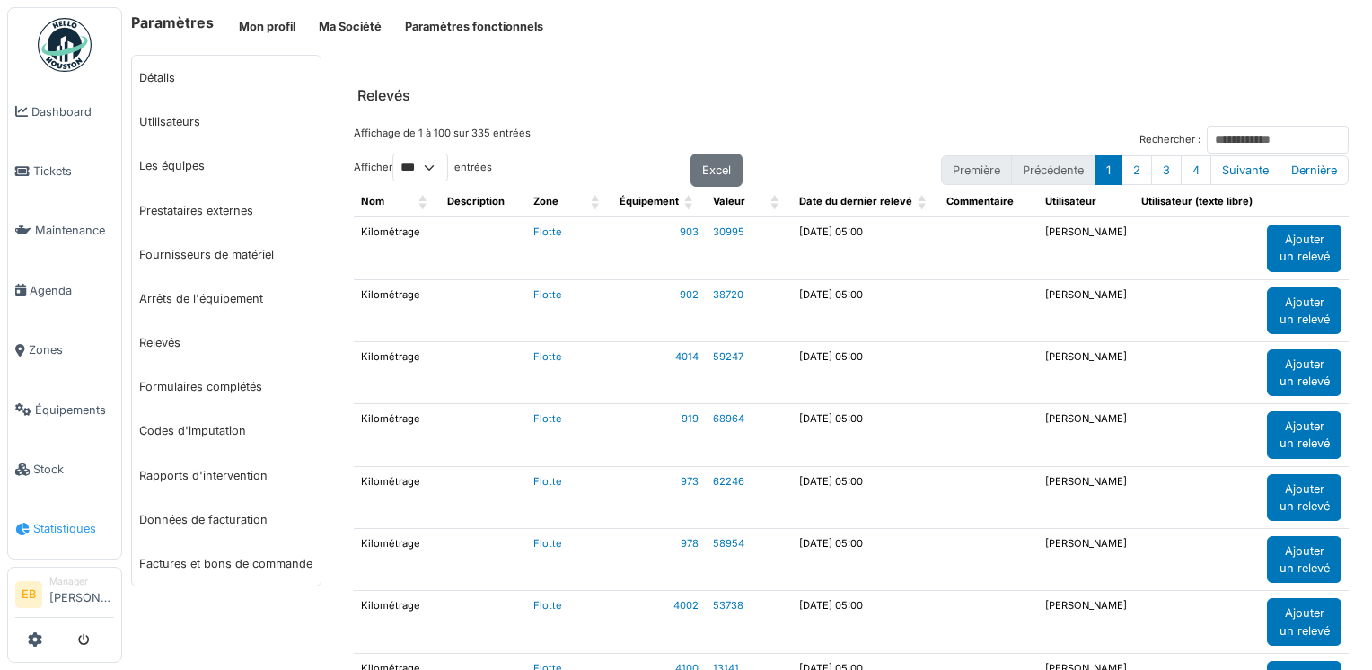
click at [65, 520] on span "Statistiques" at bounding box center [73, 528] width 81 height 17
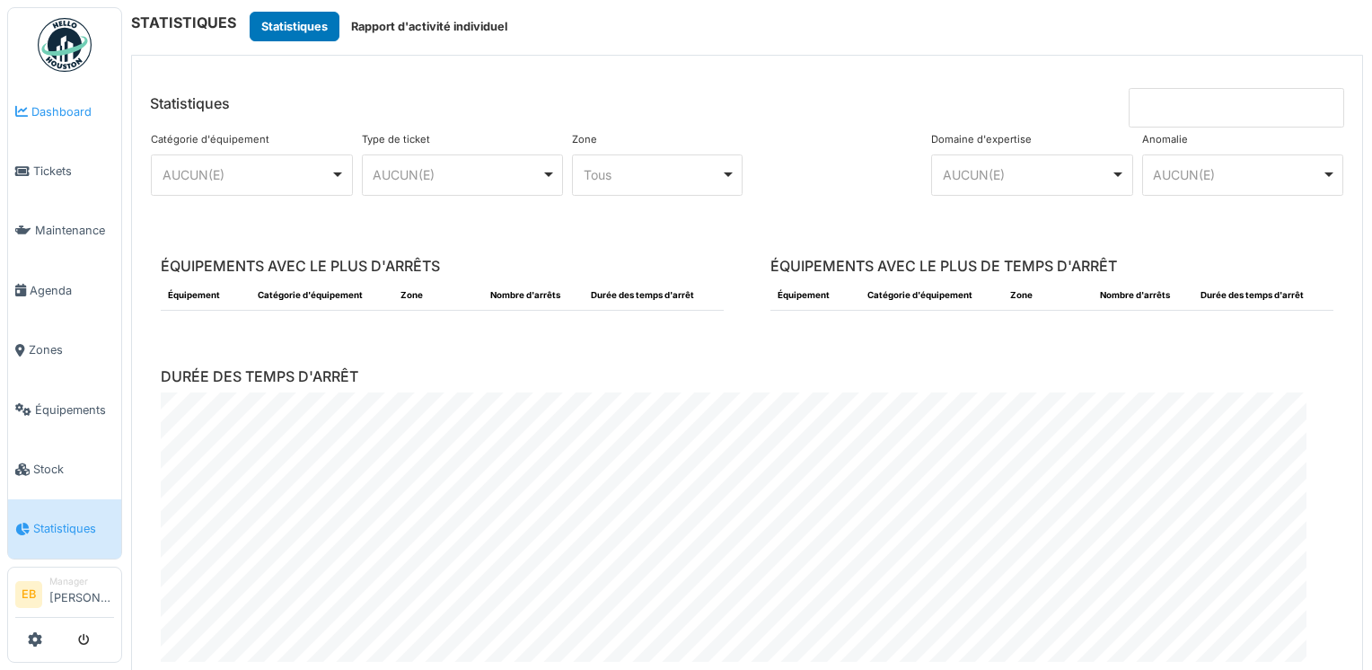
click at [32, 108] on span "Dashboard" at bounding box center [72, 111] width 83 height 17
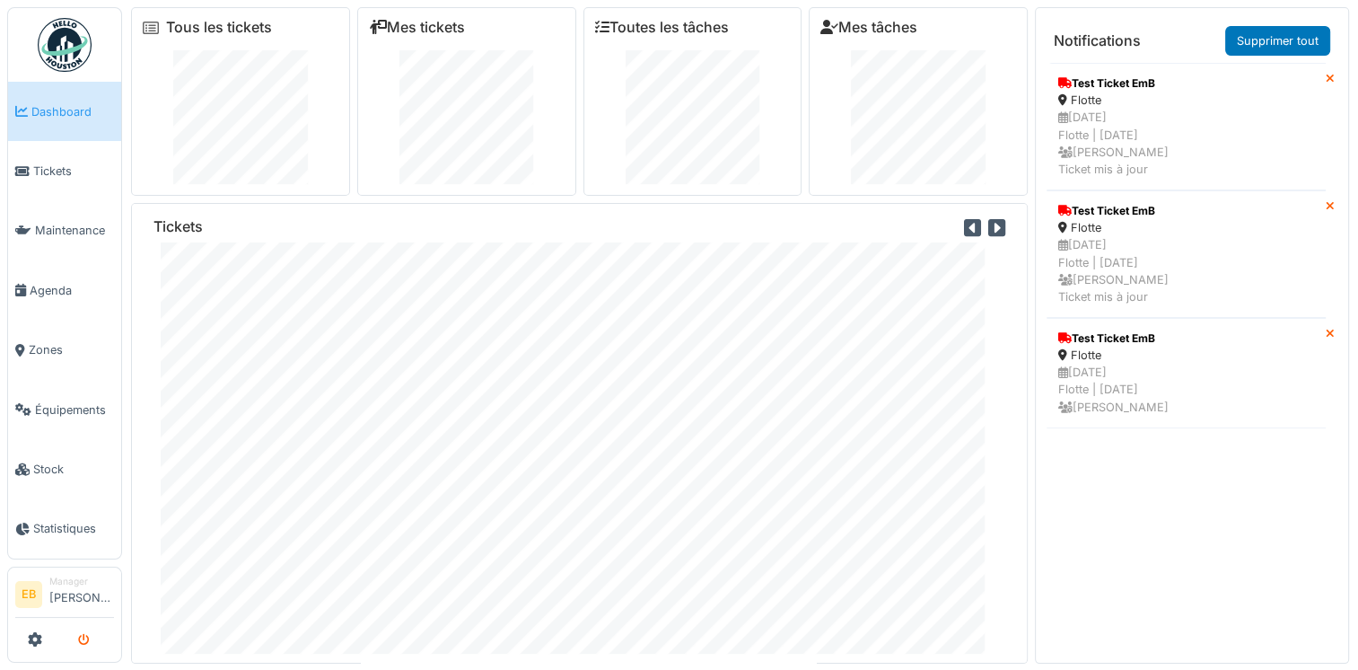
click at [86, 637] on icon "submit" at bounding box center [84, 641] width 12 height 12
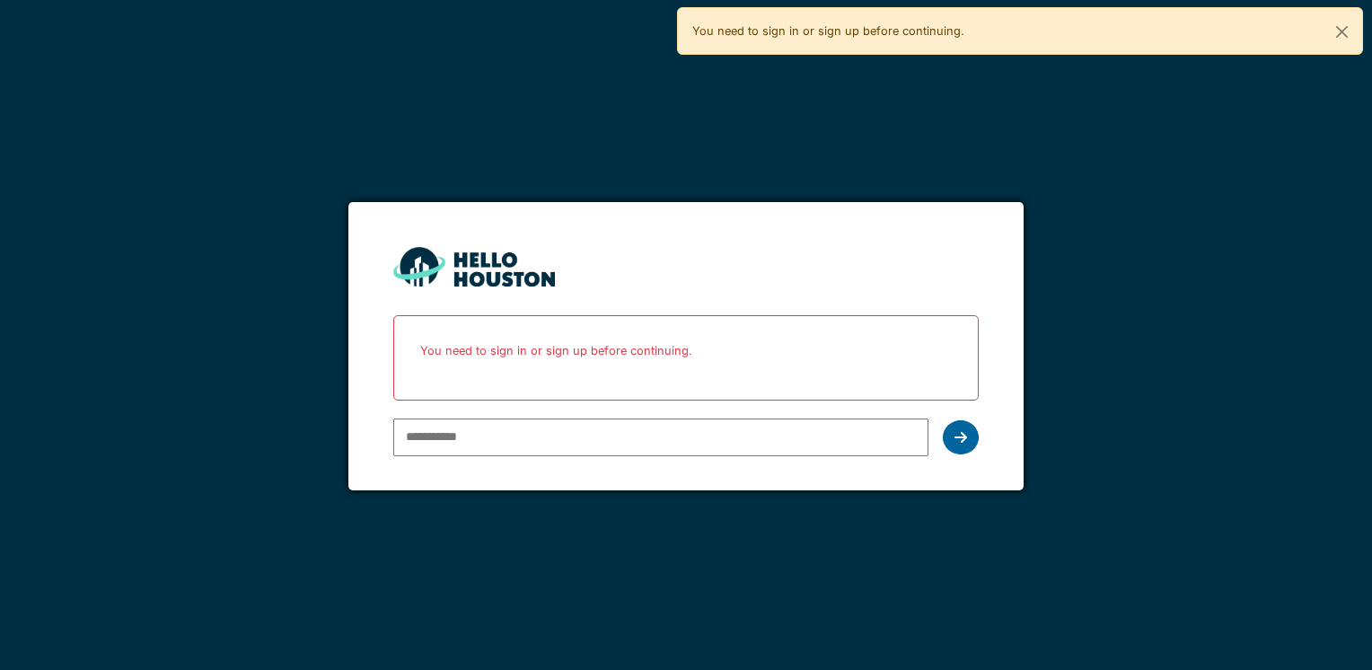
type input "**********"
click at [961, 433] on icon at bounding box center [960, 437] width 13 height 14
